Goal: Use online tool/utility: Use online tool/utility

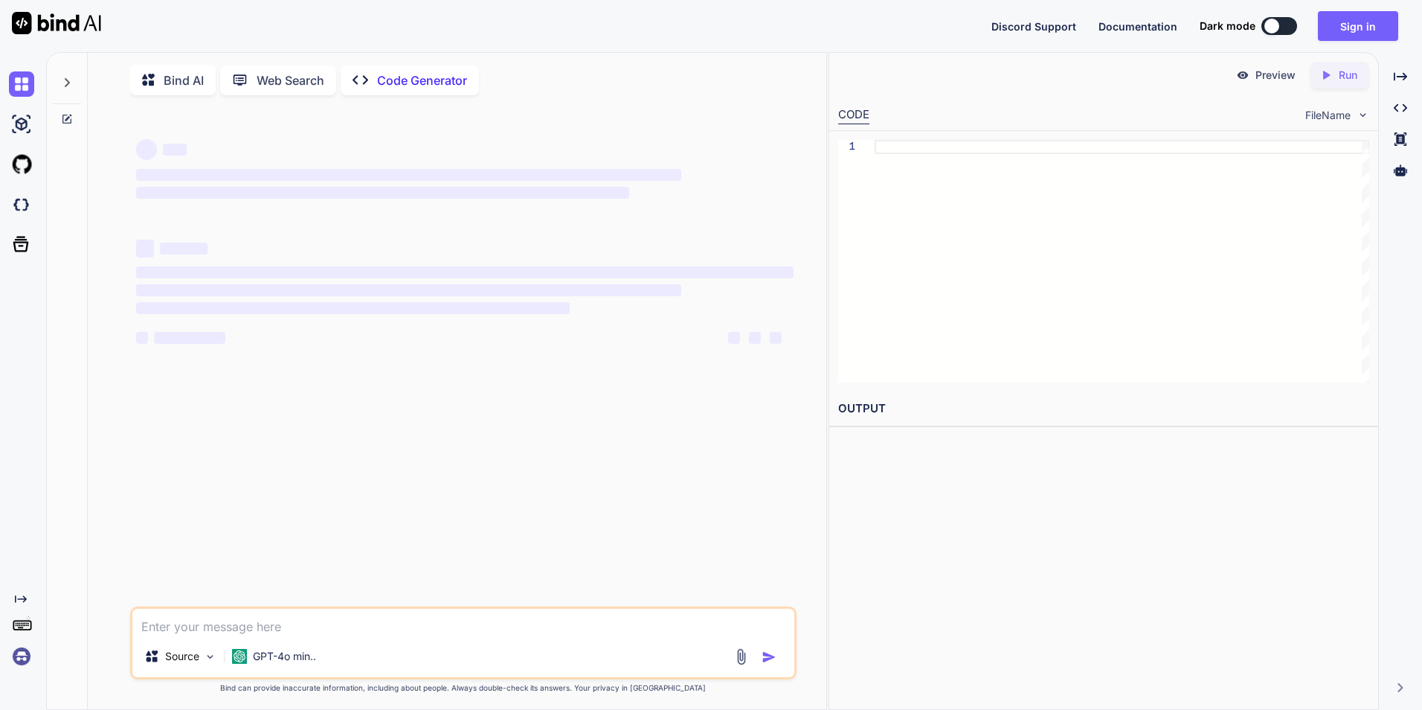
click at [311, 621] on textarea at bounding box center [463, 621] width 662 height 27
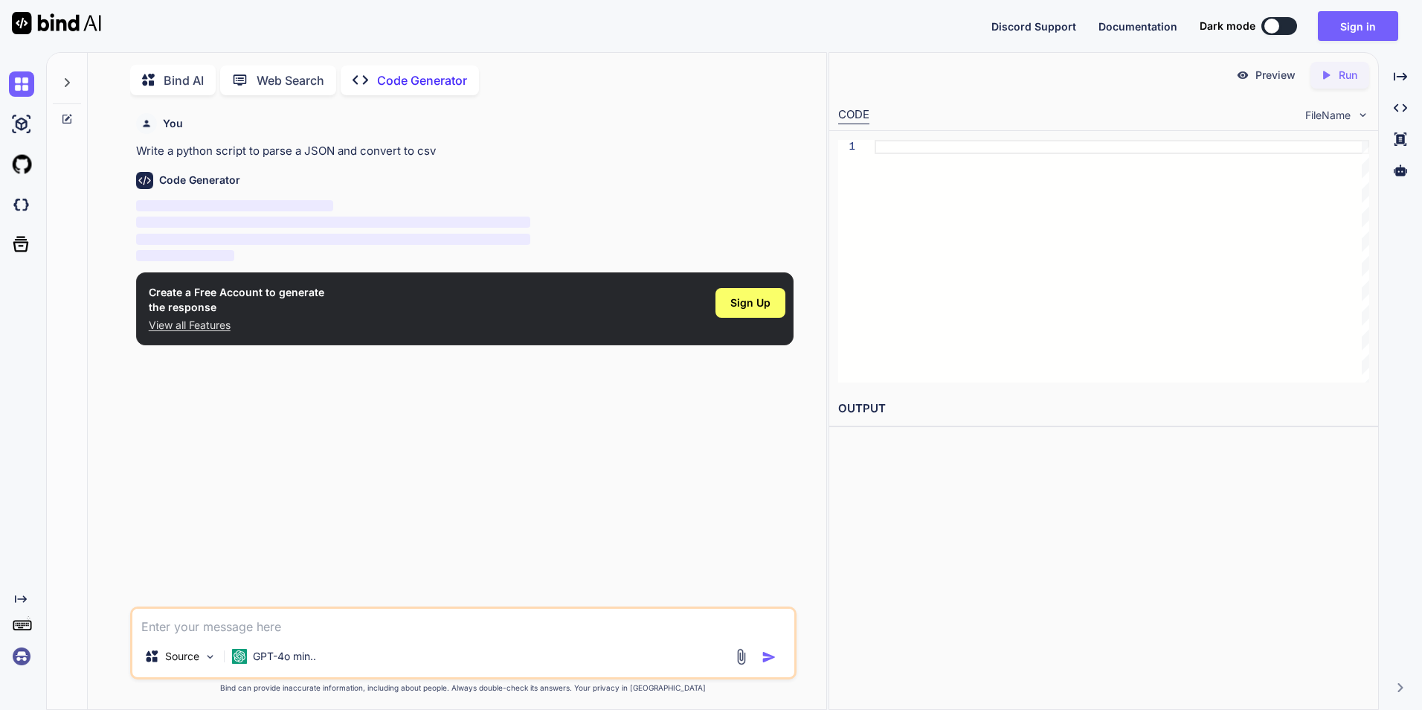
scroll to position [6, 0]
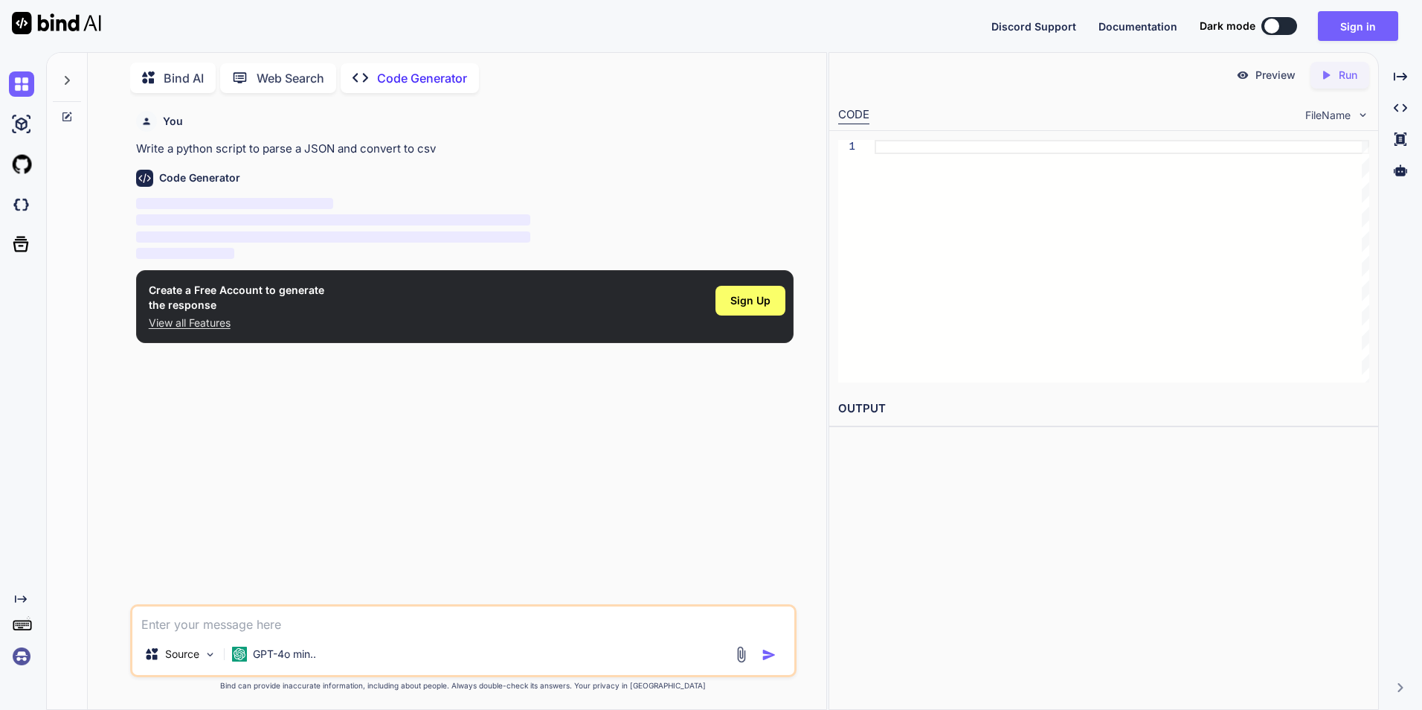
type textarea "x"
click at [341, 625] on textarea at bounding box center [463, 619] width 662 height 27
click at [750, 655] on div at bounding box center [758, 654] width 50 height 17
click at [749, 655] on img at bounding box center [741, 654] width 17 height 17
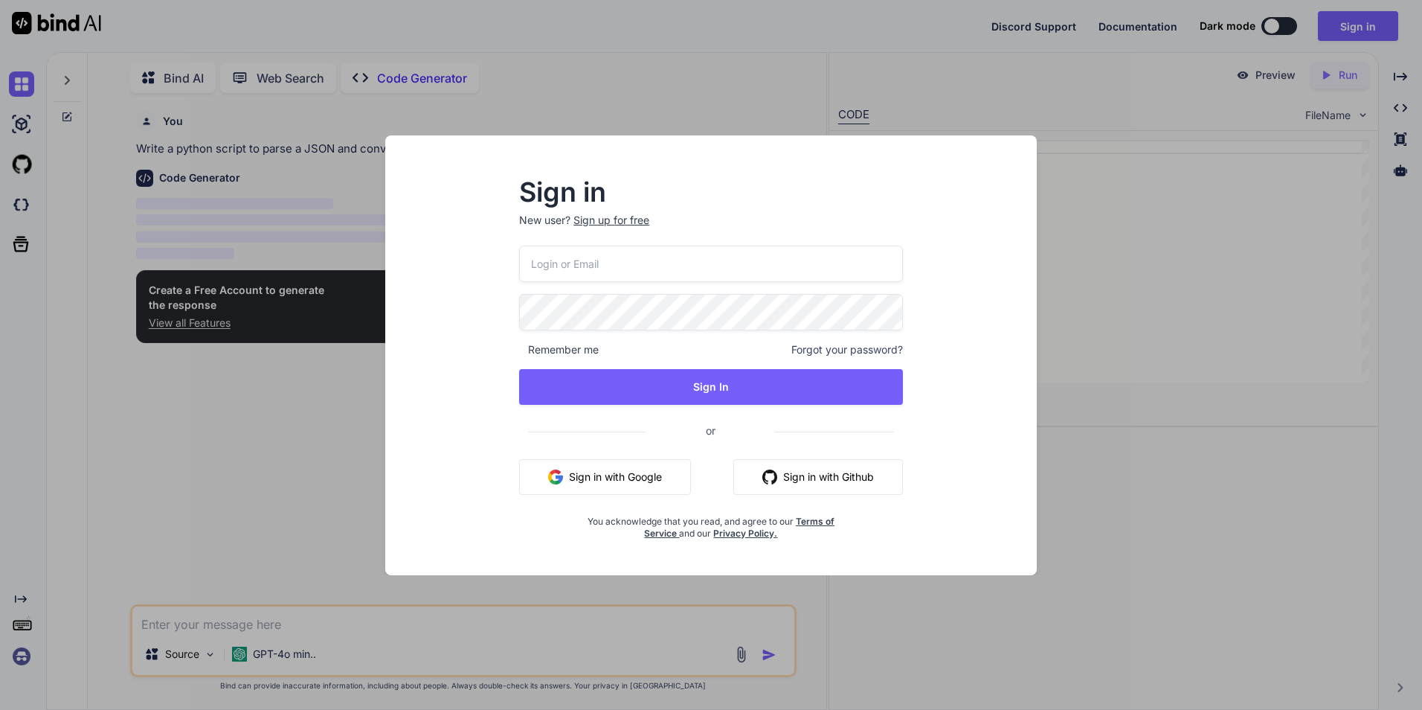
click at [666, 490] on button "Sign in with Google" at bounding box center [605, 477] width 172 height 36
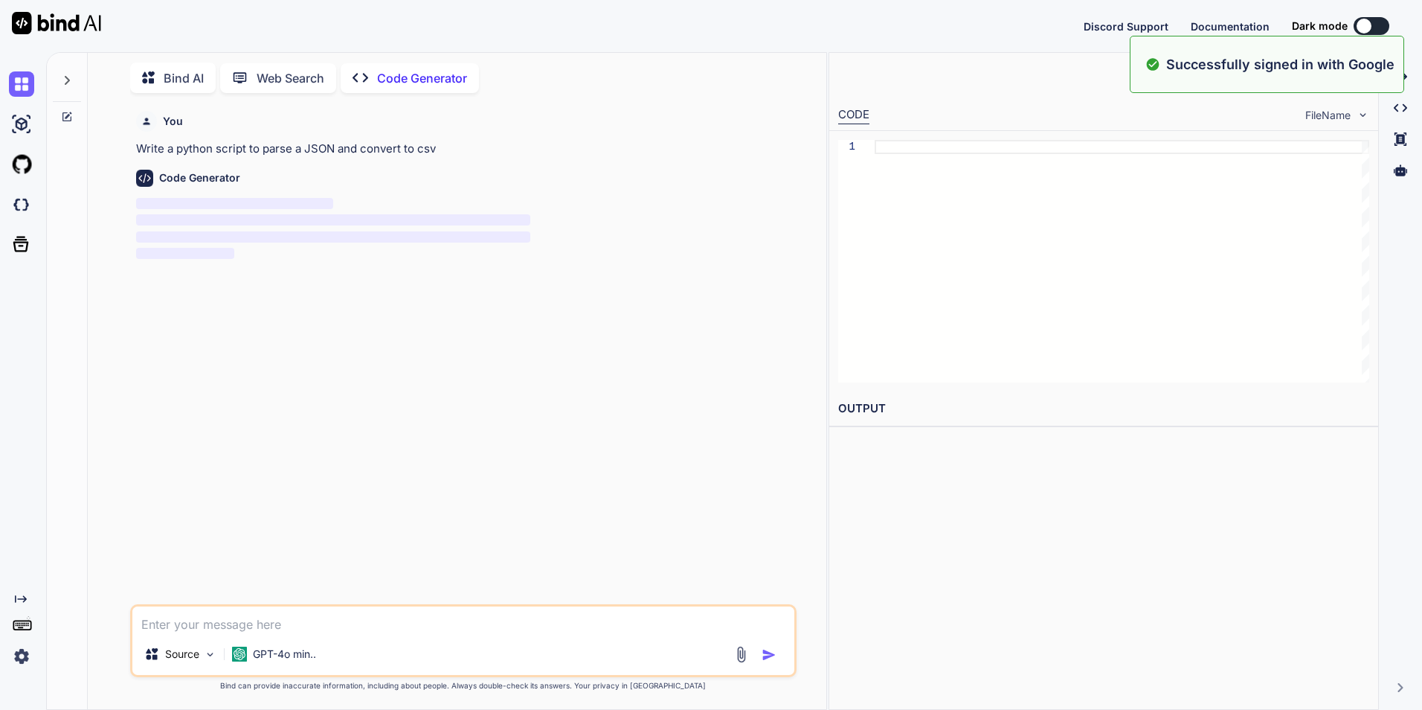
click at [271, 613] on textarea at bounding box center [463, 619] width 662 height 27
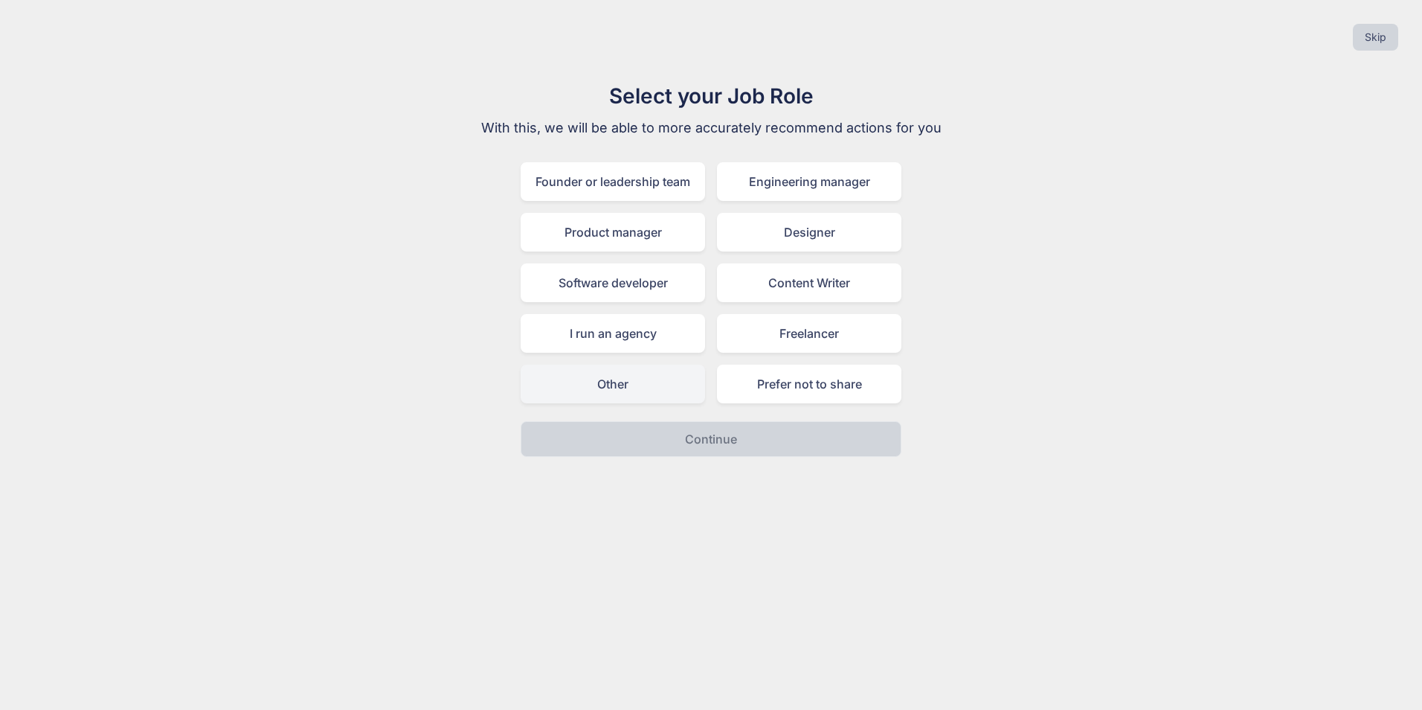
click at [627, 393] on div "Other" at bounding box center [613, 383] width 184 height 39
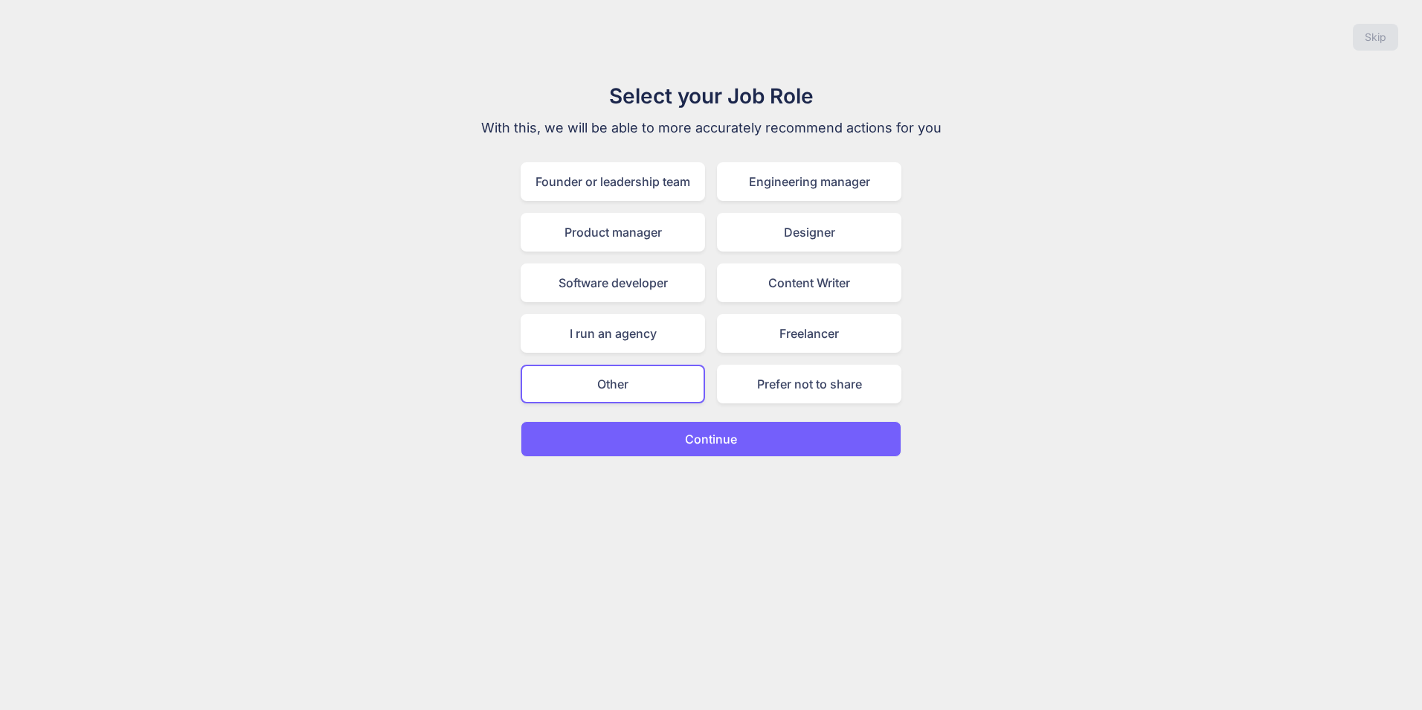
click at [634, 424] on button "Continue" at bounding box center [711, 439] width 381 height 36
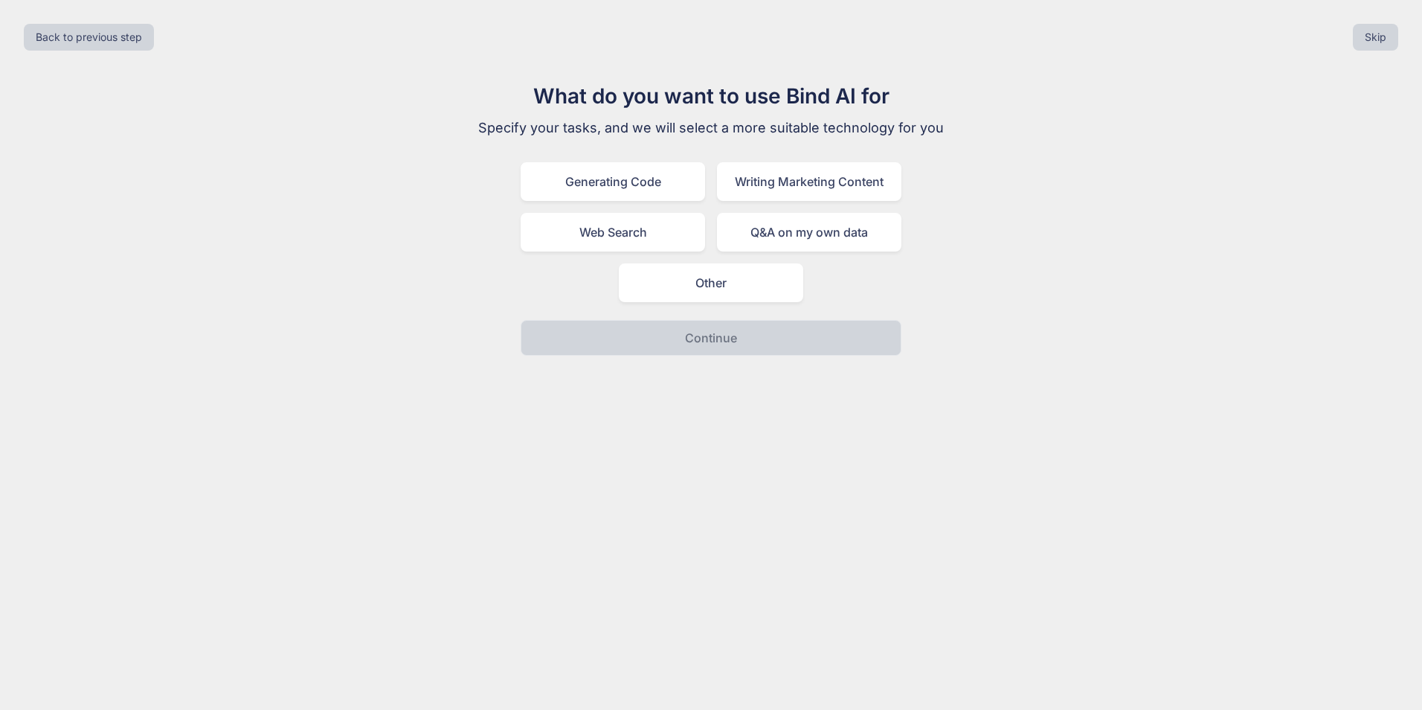
click at [659, 312] on div "What do you want to use Bind AI for Specify your tasks, and we will select a mo…" at bounding box center [711, 217] width 500 height 275
click at [658, 301] on div "Other" at bounding box center [711, 282] width 184 height 39
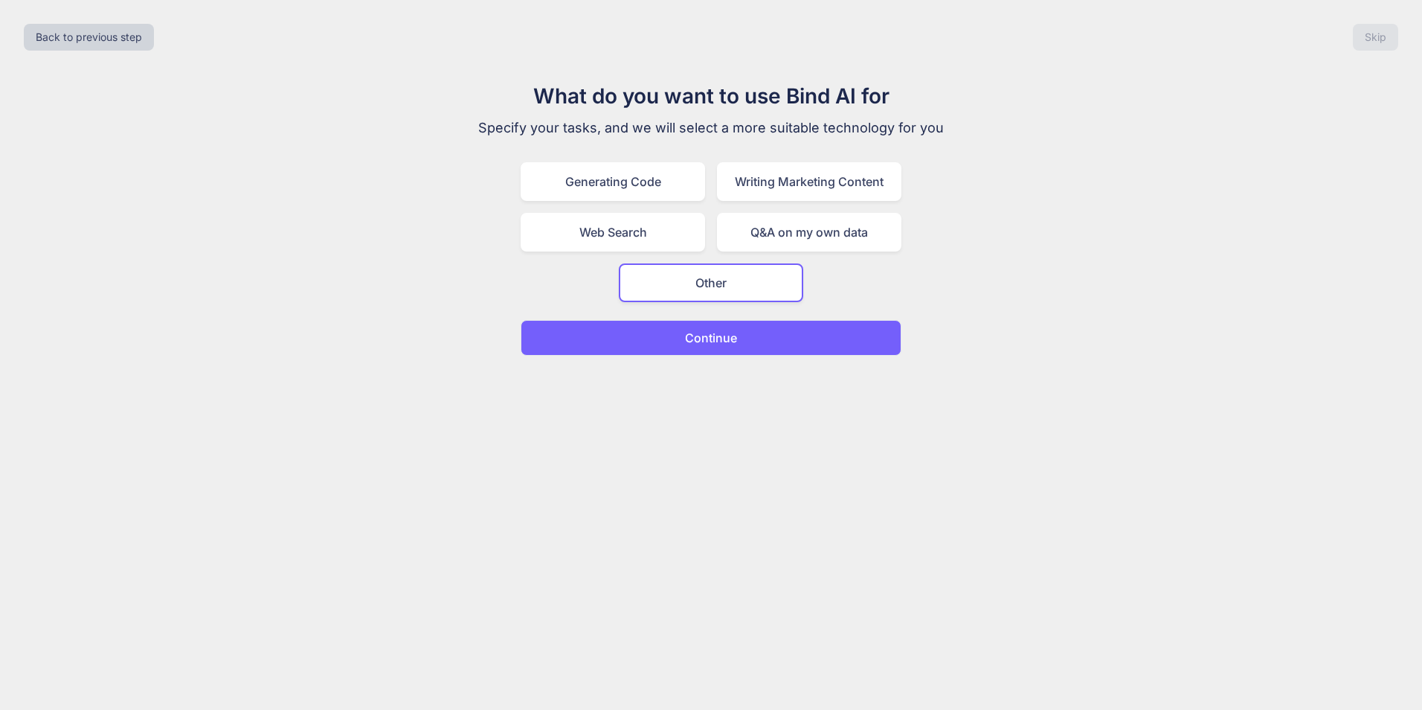
click at [641, 376] on div "Back to previous step Skip What do you want to use Bind AI for Specify your tas…" at bounding box center [711, 355] width 1422 height 710
click at [652, 347] on button "Continue" at bounding box center [711, 338] width 381 height 36
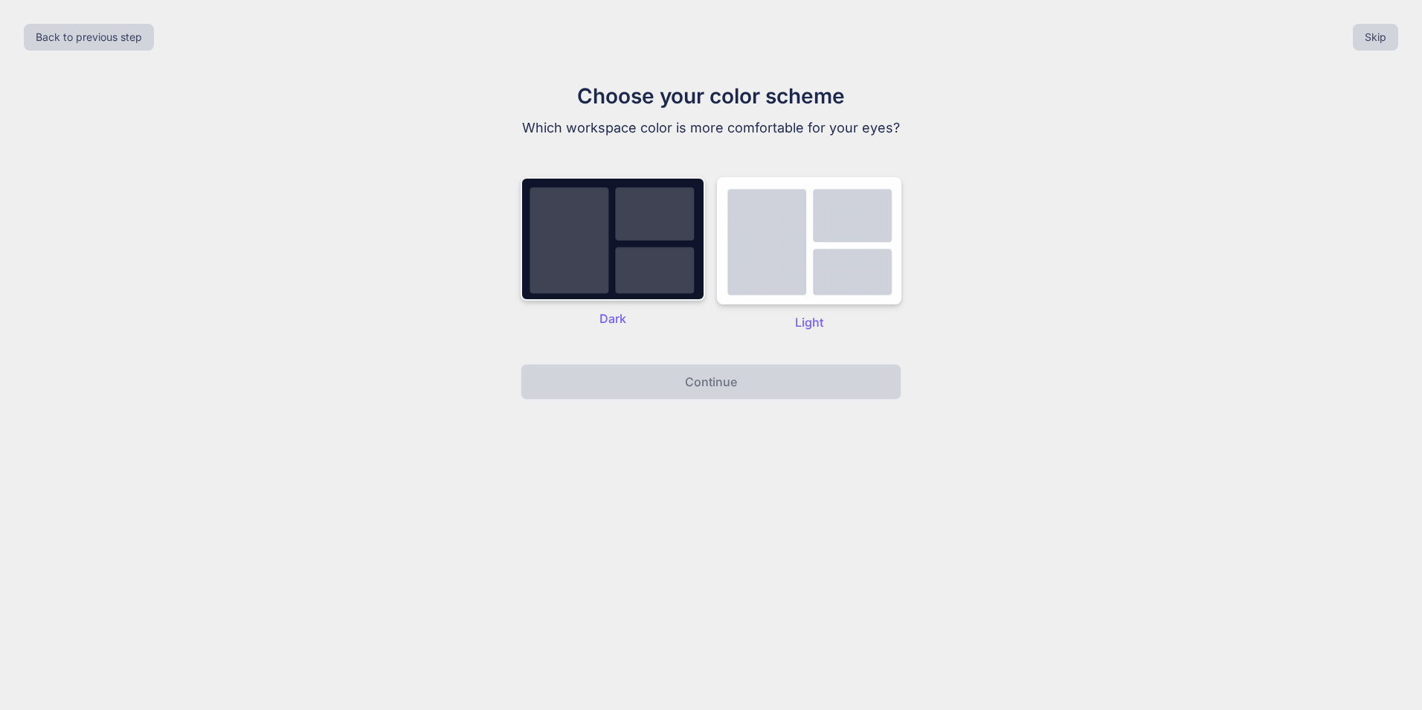
click at [641, 270] on img at bounding box center [613, 238] width 184 height 123
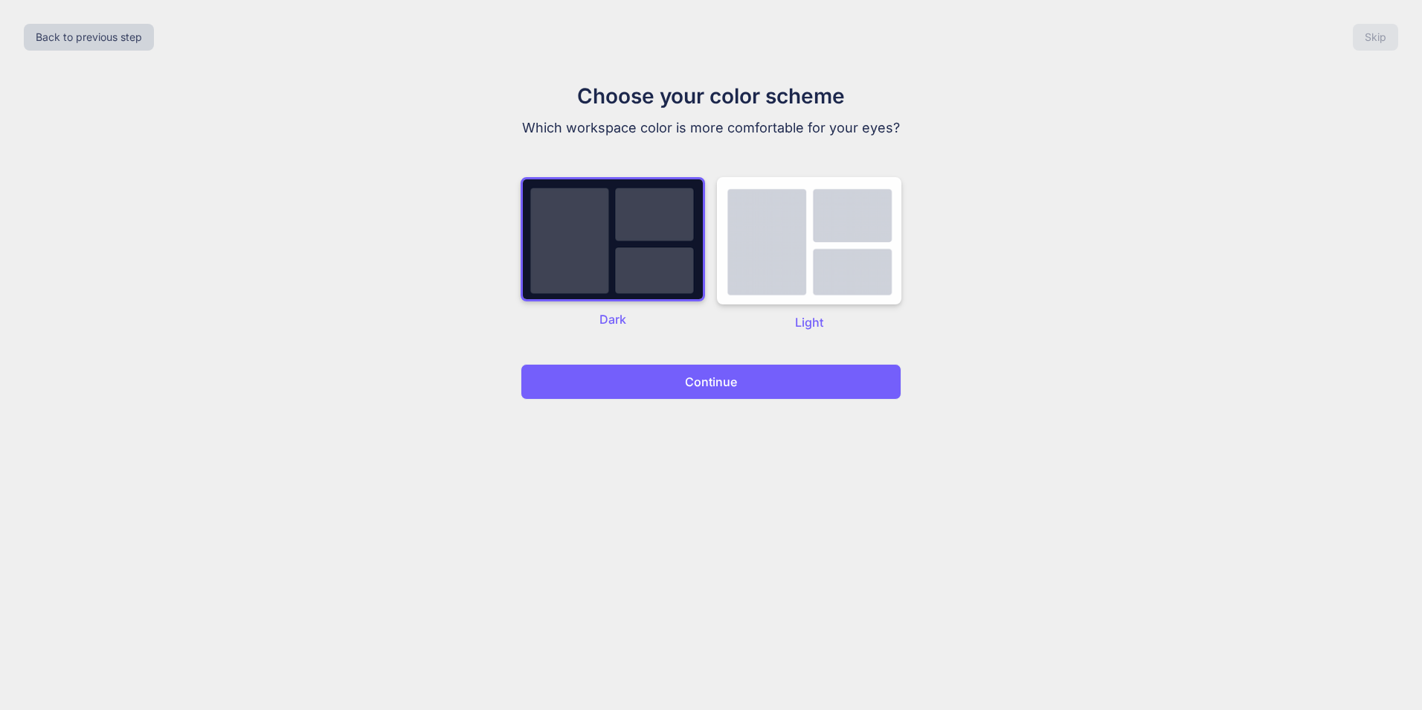
click at [680, 413] on div "Back to previous step Skip Choose your color scheme Which workspace color is mo…" at bounding box center [711, 355] width 1422 height 710
click at [678, 385] on button "Continue" at bounding box center [711, 382] width 381 height 36
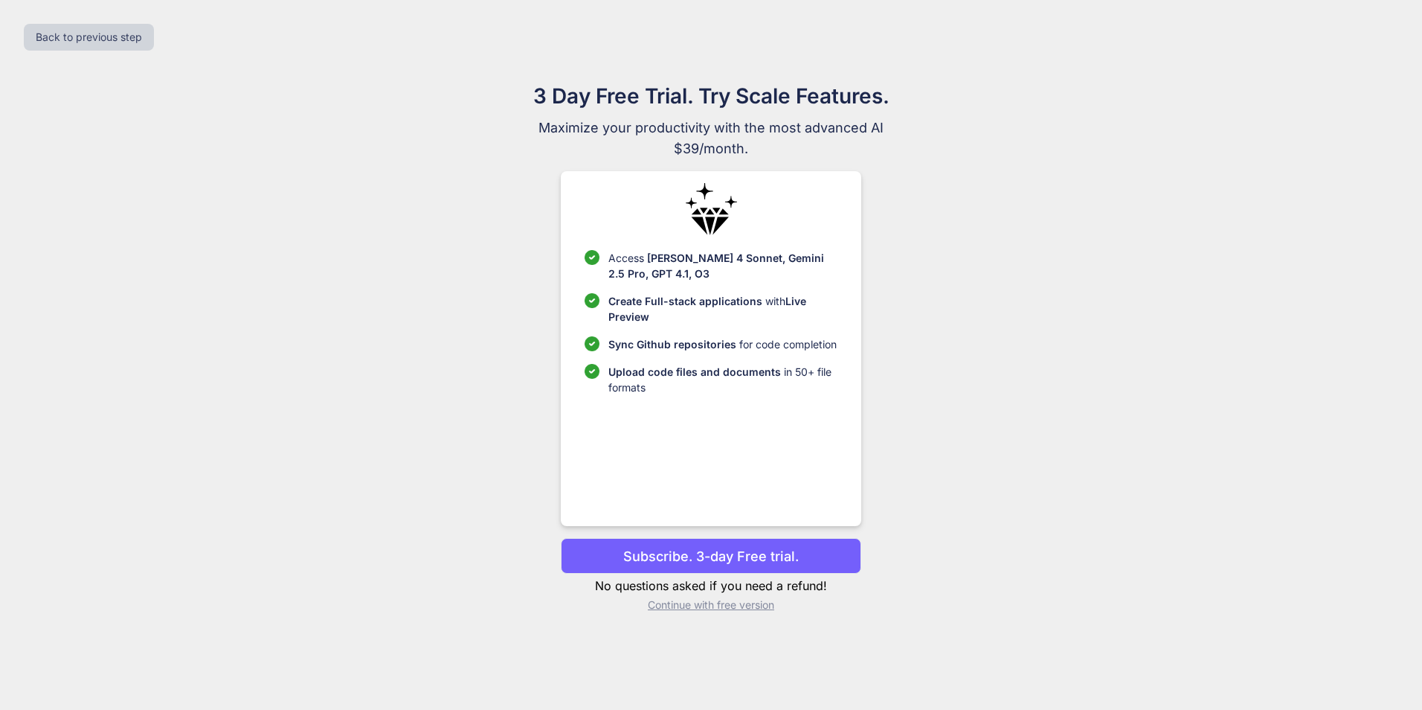
click at [621, 585] on p "No questions asked if you need a refund!" at bounding box center [711, 585] width 300 height 18
click at [674, 602] on p "Continue with free version" at bounding box center [711, 604] width 300 height 15
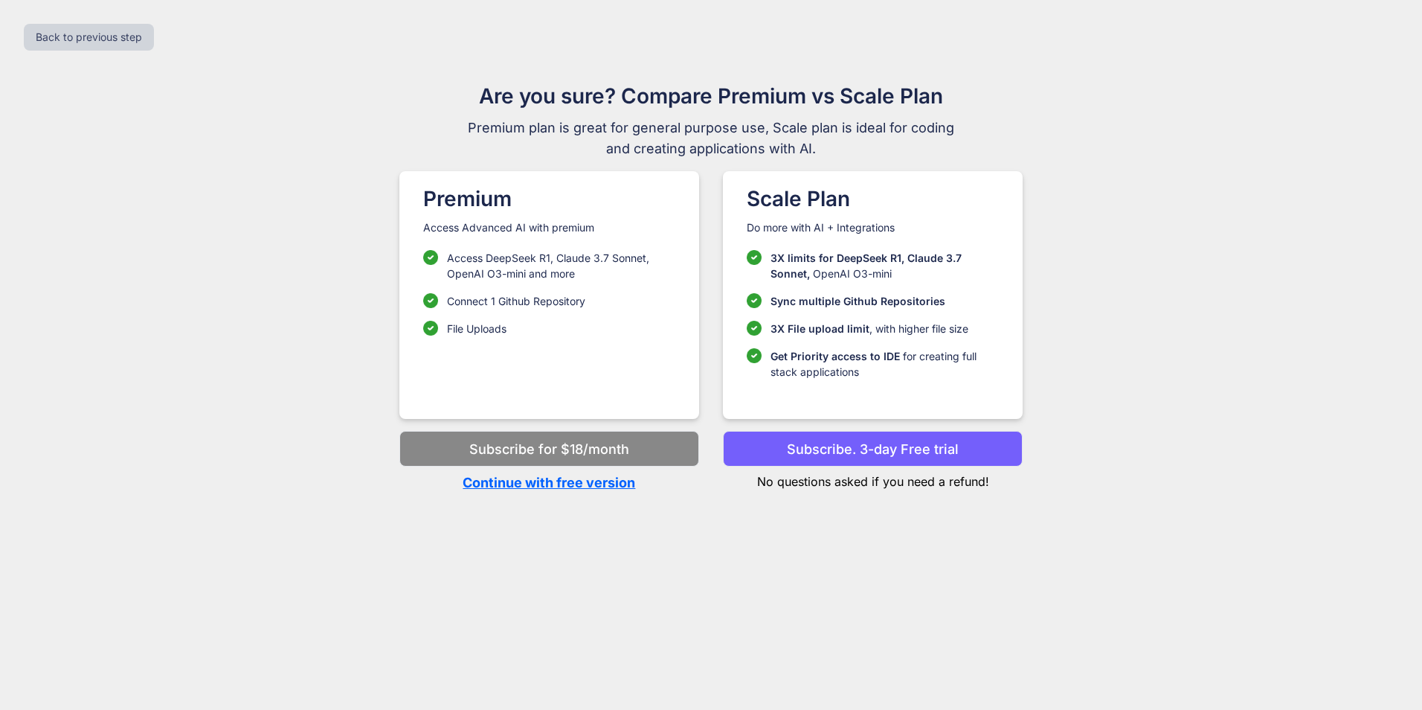
click at [566, 486] on p "Continue with free version" at bounding box center [549, 482] width 300 height 20
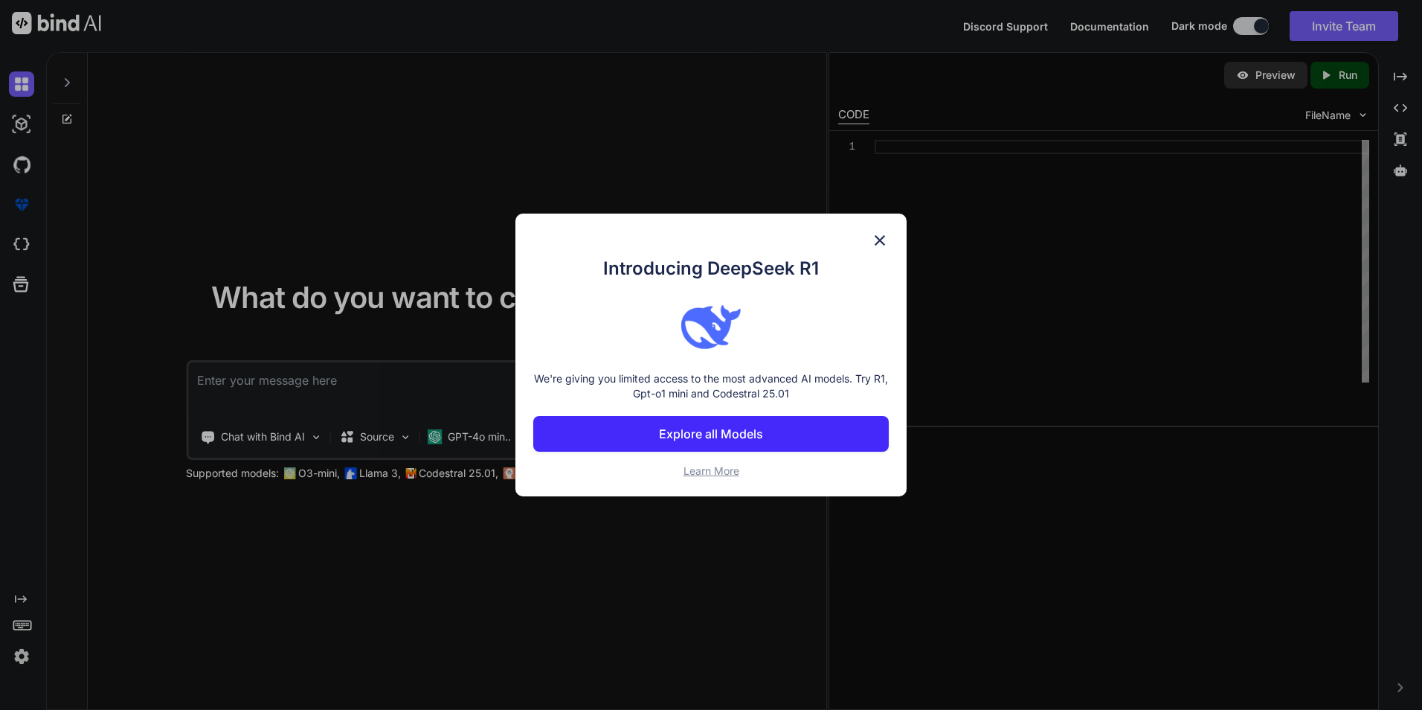
click at [881, 240] on img at bounding box center [880, 240] width 18 height 18
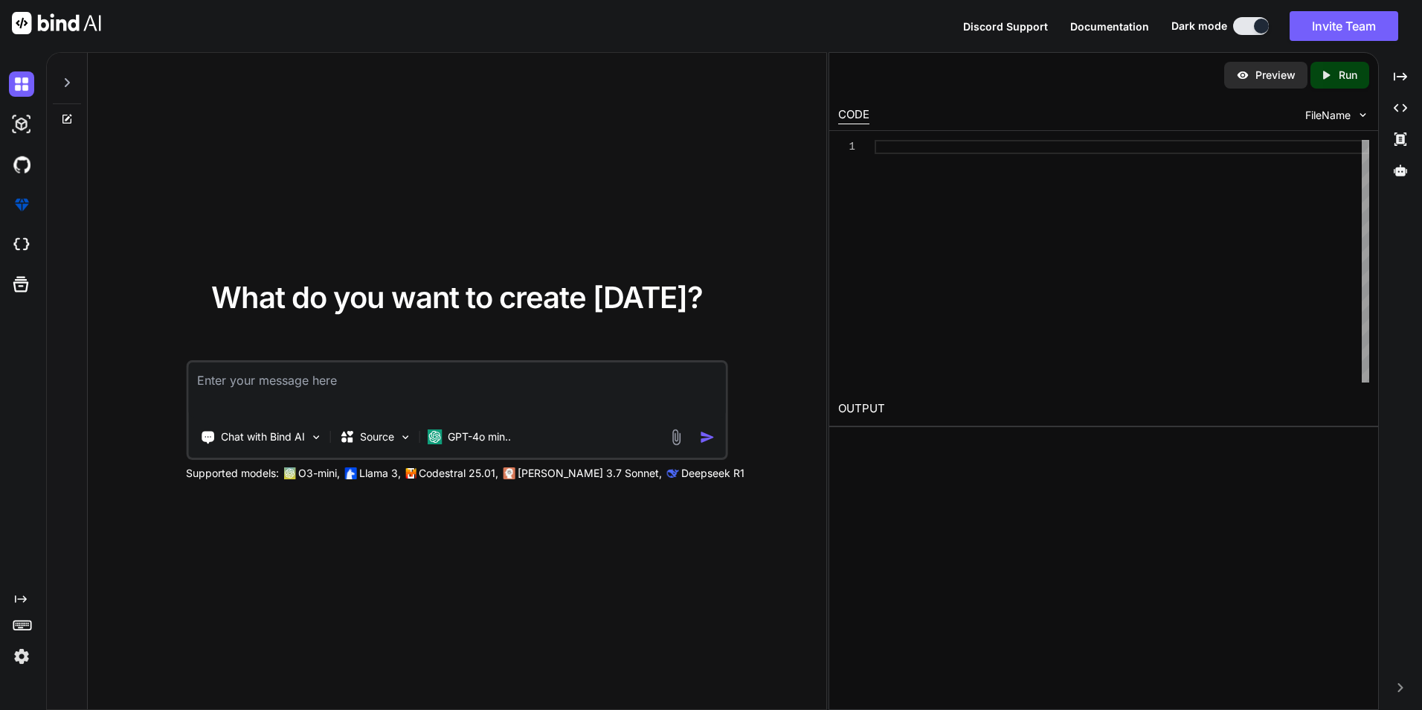
click at [263, 366] on textarea at bounding box center [457, 389] width 538 height 55
click at [675, 427] on div "Chat with Bind AI Source GPT-4o min.." at bounding box center [454, 437] width 533 height 30
click at [673, 434] on img at bounding box center [676, 436] width 17 height 17
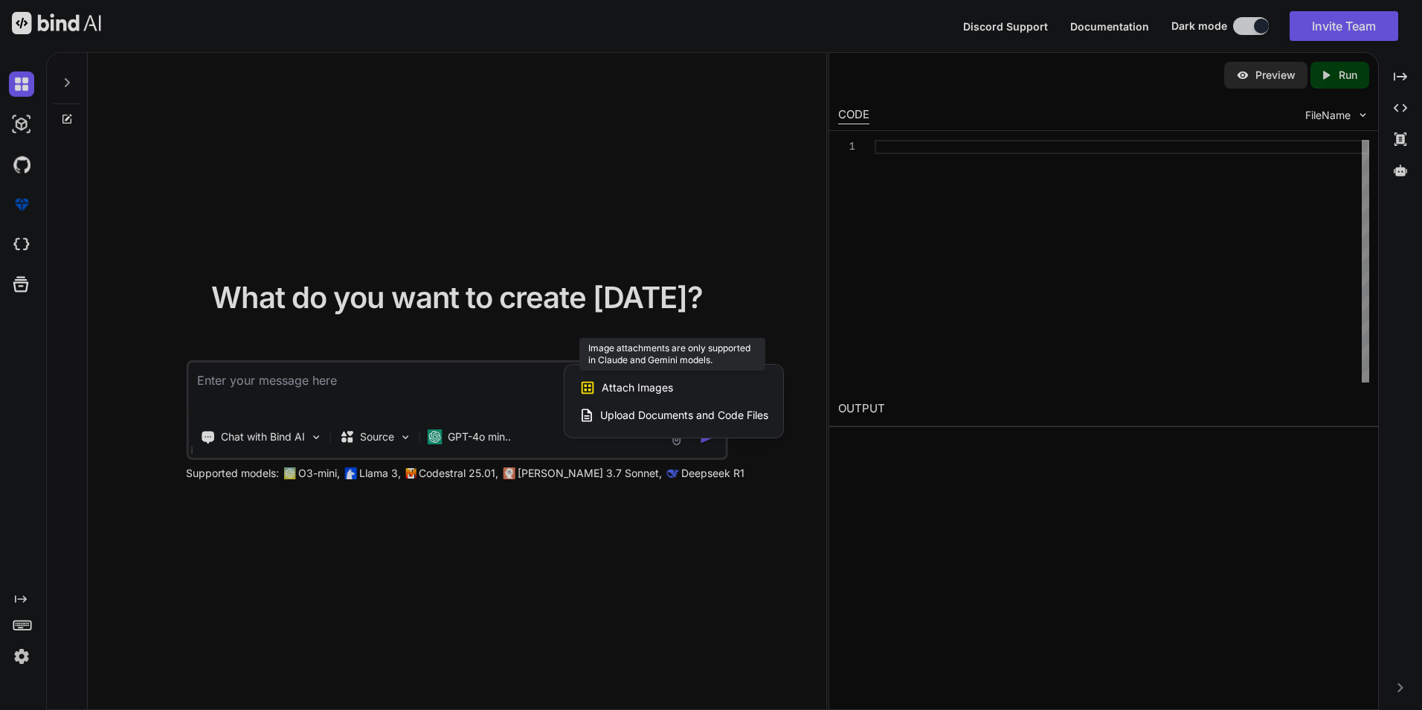
click at [634, 390] on span "Attach Images" at bounding box center [637, 387] width 71 height 15
click at [611, 414] on span "Upload Documents and Code Files" at bounding box center [684, 415] width 168 height 15
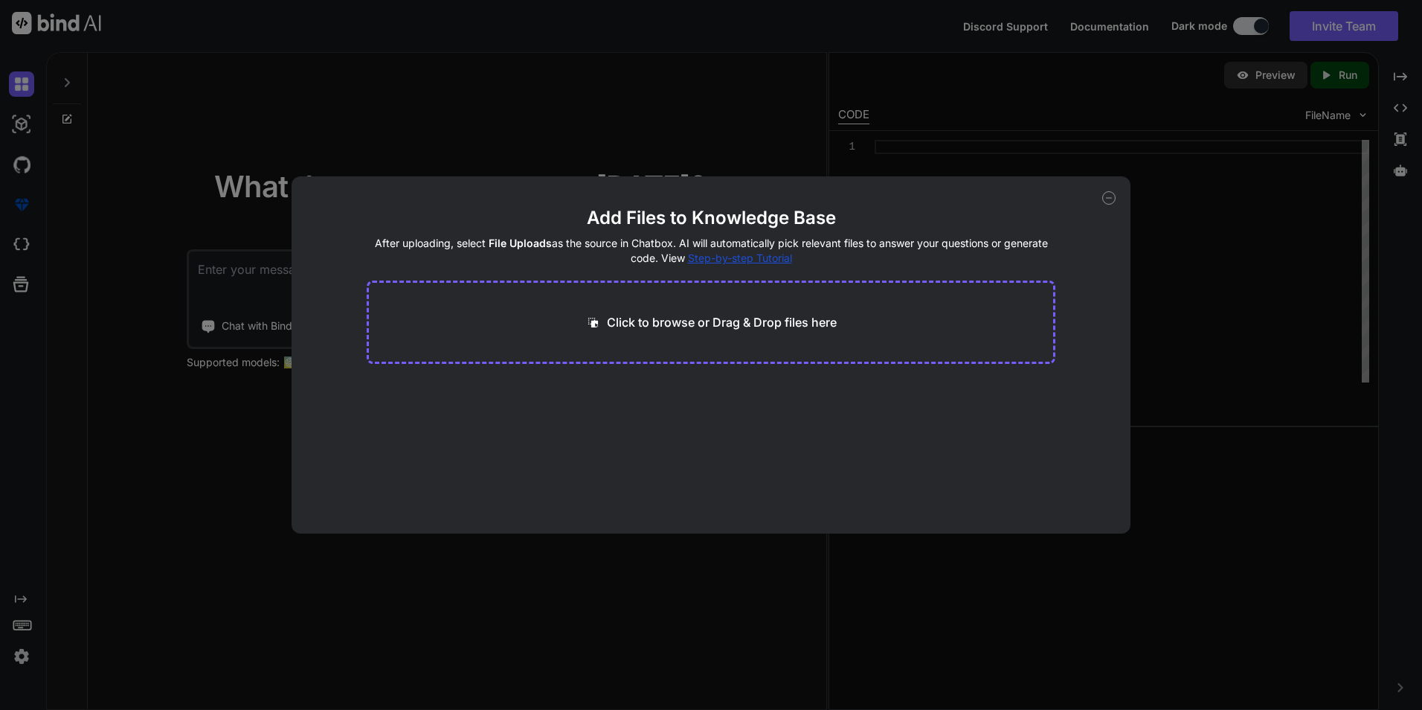
click at [1111, 190] on div "Add Files to Knowledge Base After uploading, select File Uploads as the source …" at bounding box center [711, 354] width 839 height 357
click at [1109, 194] on icon at bounding box center [1108, 197] width 13 height 13
